Goal: Information Seeking & Learning: Learn about a topic

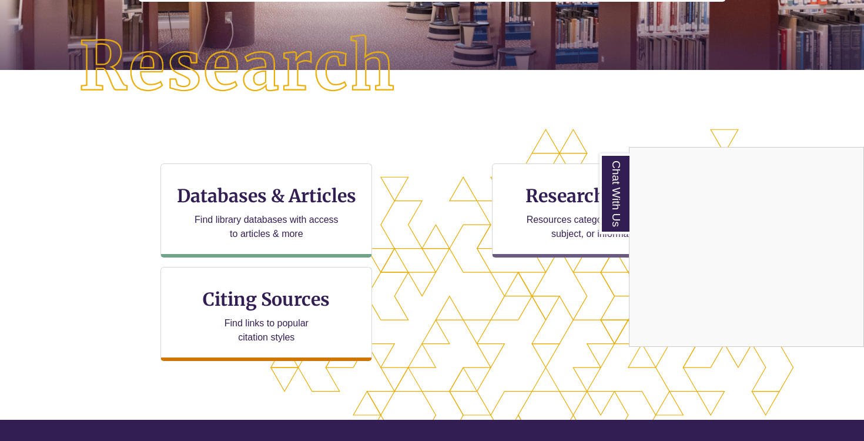
scroll to position [319, 0]
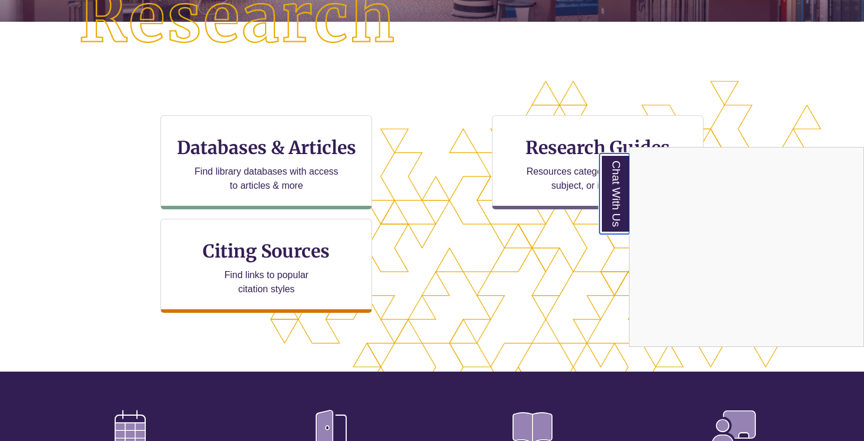
click at [616, 189] on link "Chat With Us" at bounding box center [614, 193] width 30 height 81
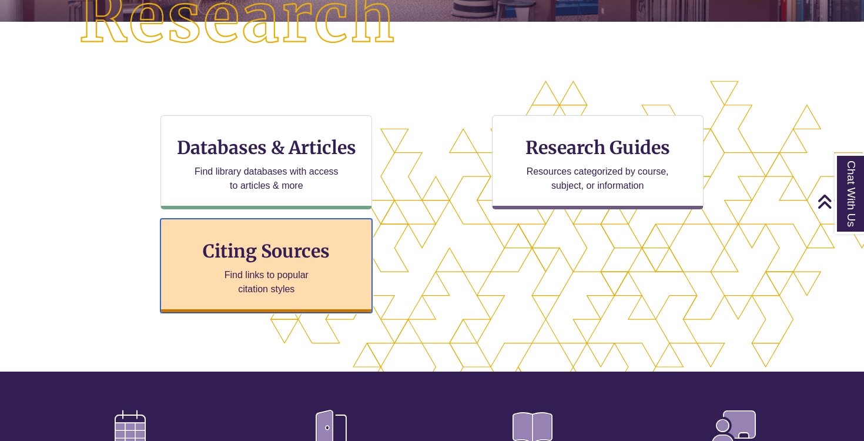
click at [321, 266] on div "Citing Sources Find links to popular citation styles" at bounding box center [266, 266] width 212 height 94
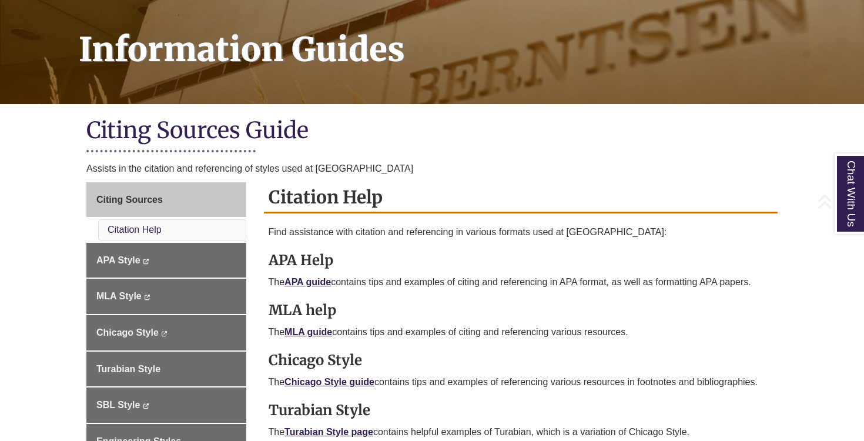
scroll to position [196, 0]
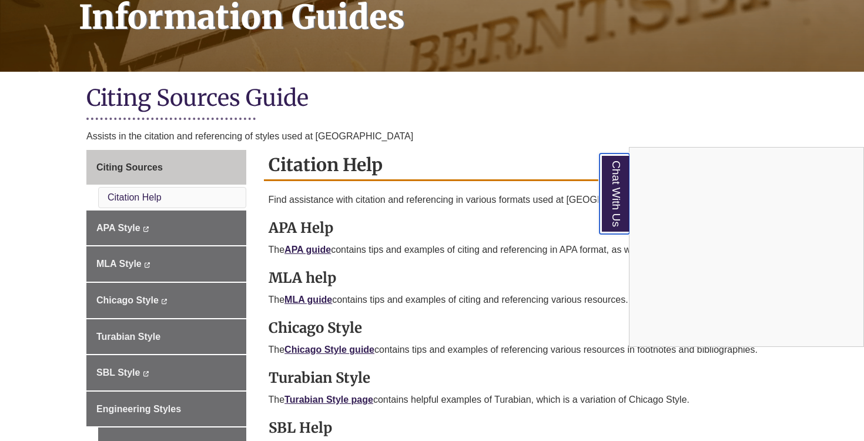
click at [609, 208] on link "Chat With Us" at bounding box center [614, 193] width 30 height 81
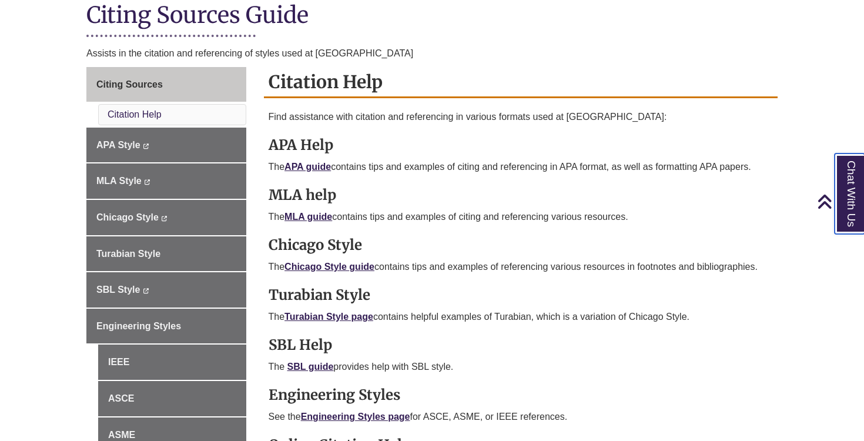
scroll to position [280, 0]
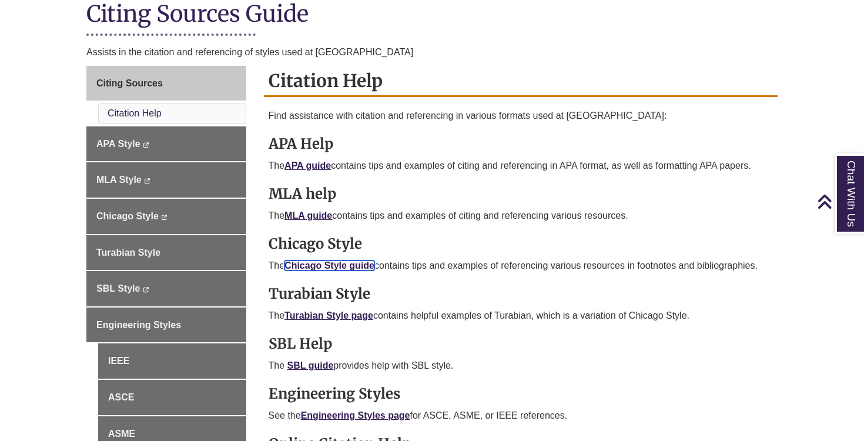
click at [307, 266] on link "Chicago Style guide" at bounding box center [329, 265] width 90 height 10
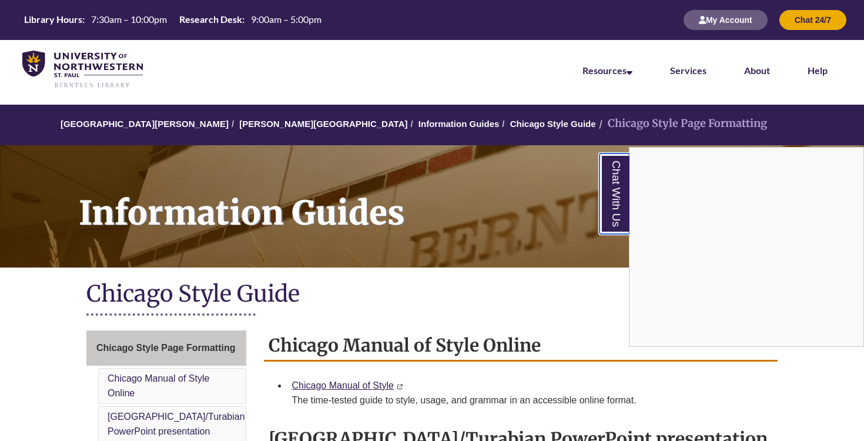
click at [613, 213] on link "Chat With Us" at bounding box center [614, 193] width 30 height 81
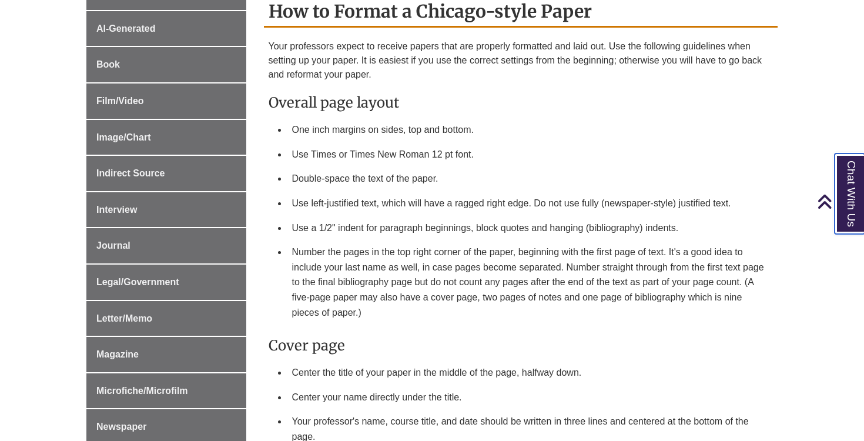
scroll to position [504, 0]
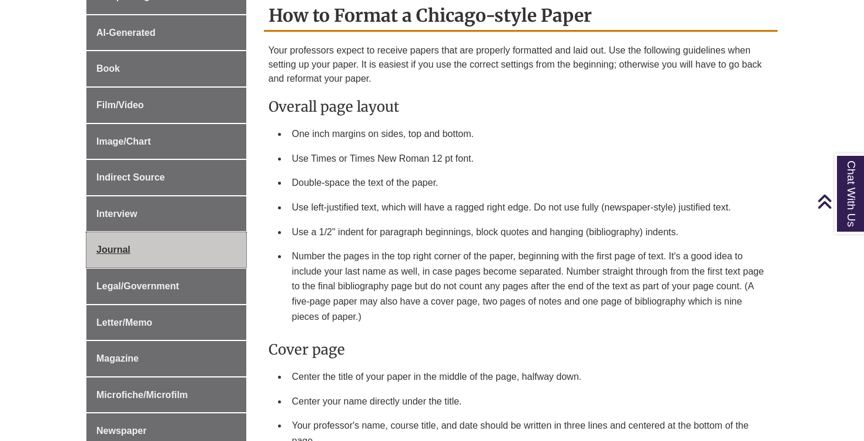
click at [118, 247] on span "Journal" at bounding box center [113, 249] width 34 height 10
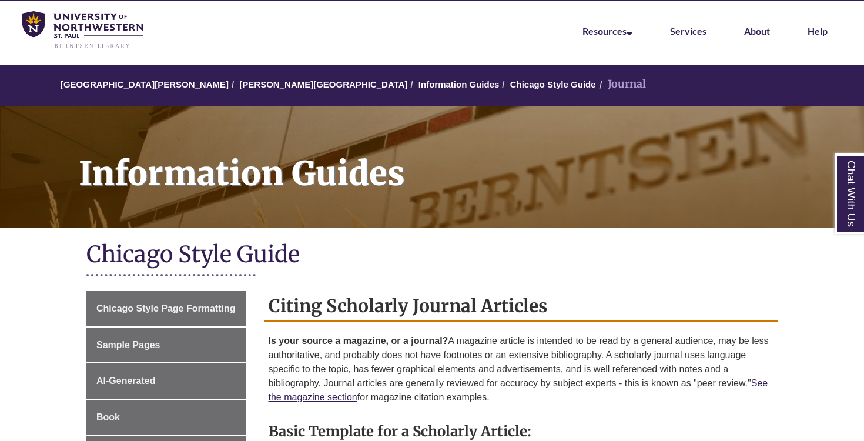
scroll to position [51, 0]
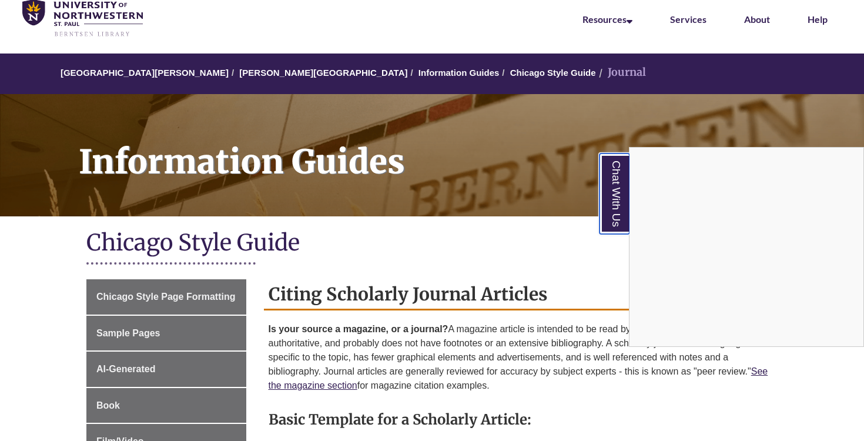
click at [614, 205] on link "Chat With Us" at bounding box center [614, 193] width 30 height 81
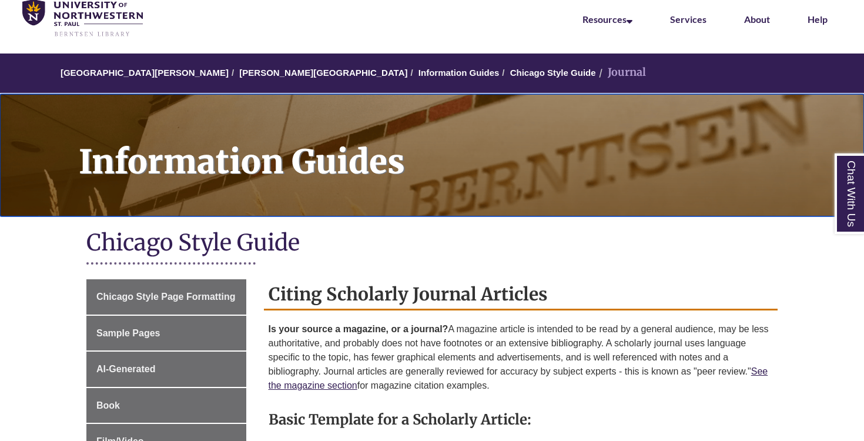
click at [477, 216] on div "Information Guides" at bounding box center [432, 155] width 864 height 122
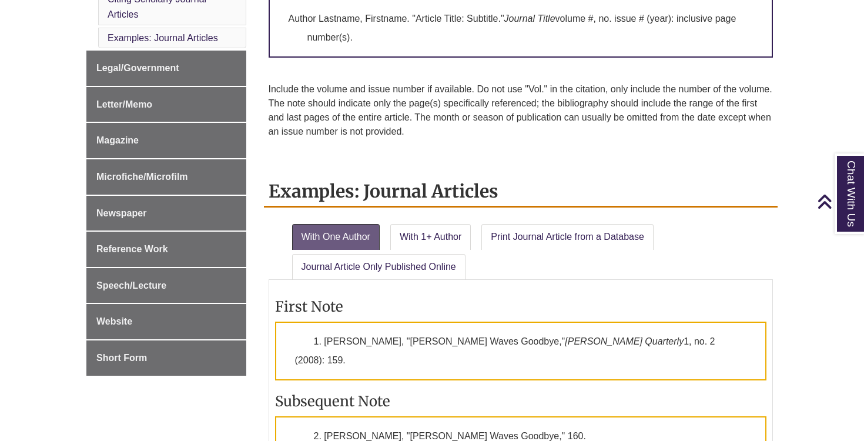
scroll to position [661, 0]
